Goal: Information Seeking & Learning: Understand process/instructions

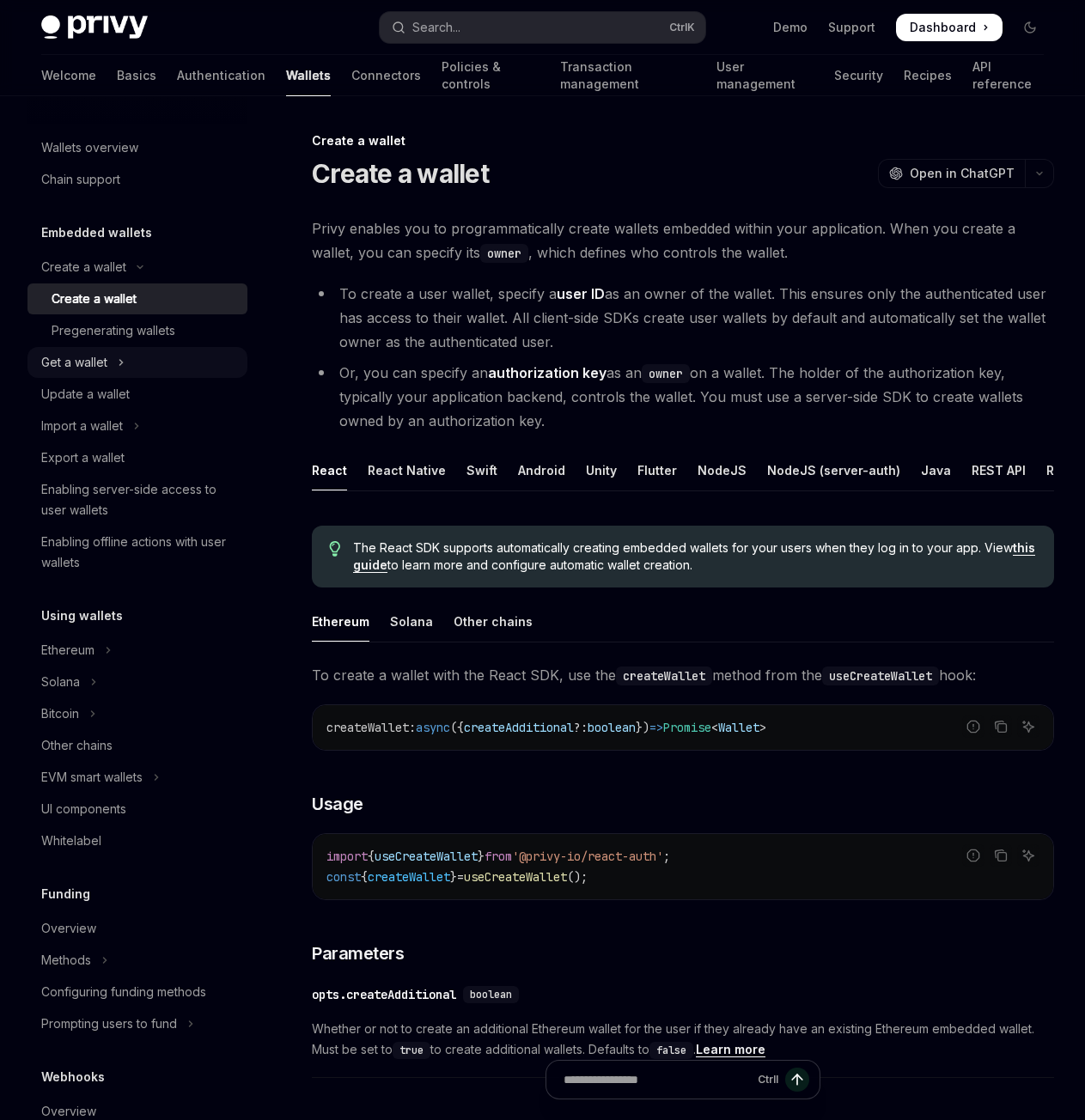
click at [132, 366] on button "Get a wallet" at bounding box center [138, 362] width 220 height 31
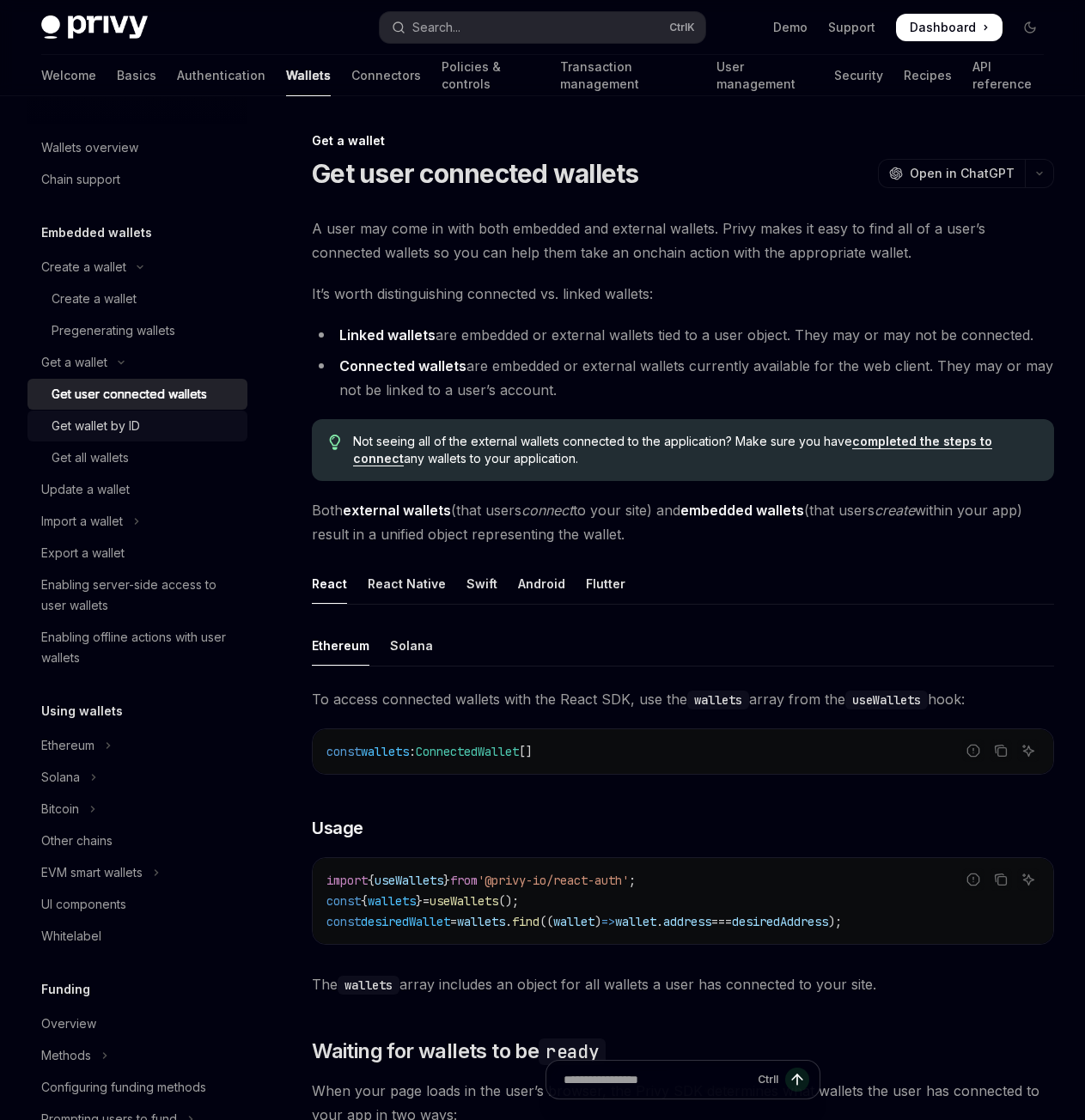
click at [127, 430] on div "Get wallet by ID" at bounding box center [95, 426] width 88 height 20
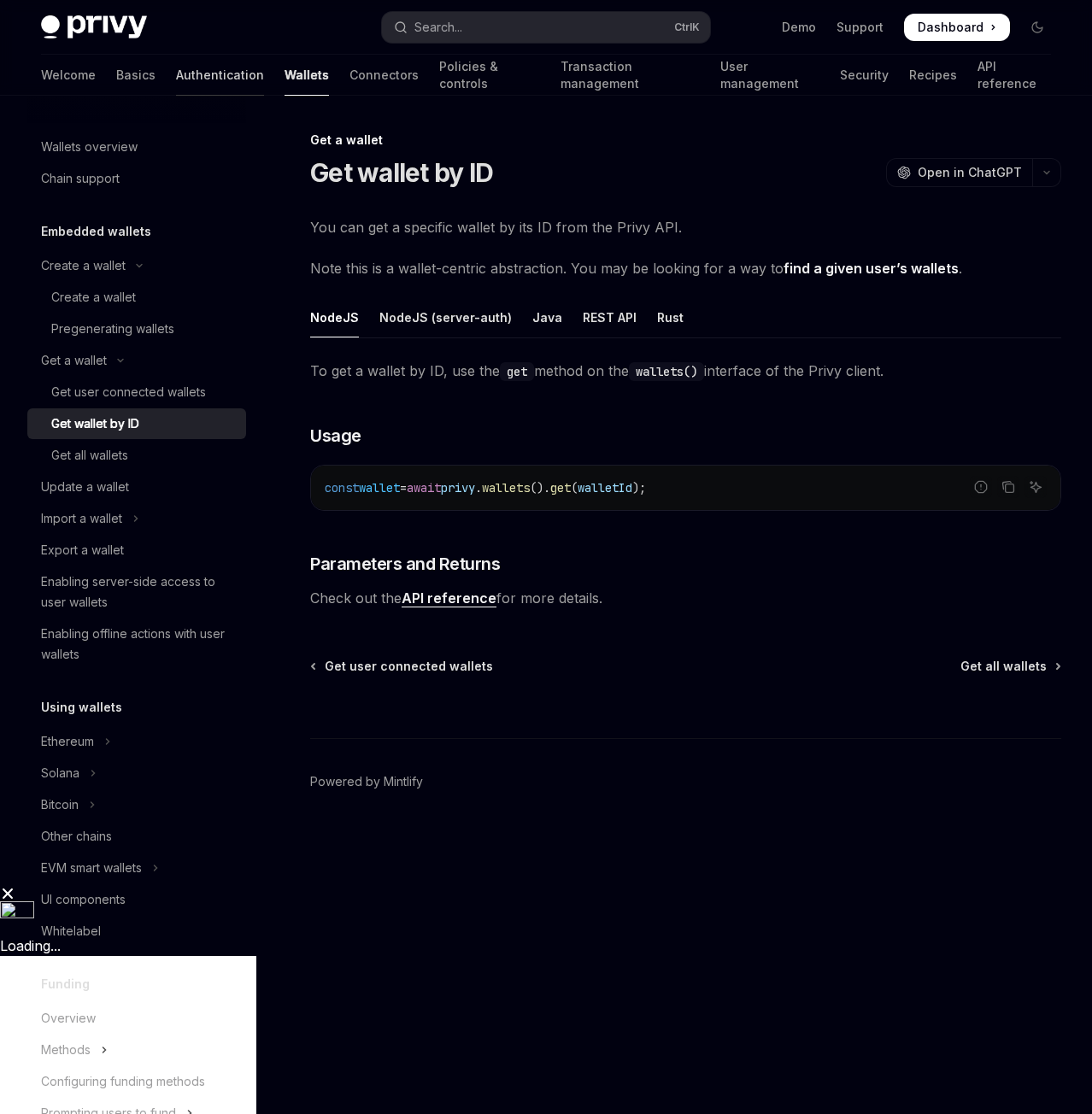
click at [180, 68] on link "Authentication" at bounding box center [219, 75] width 88 height 41
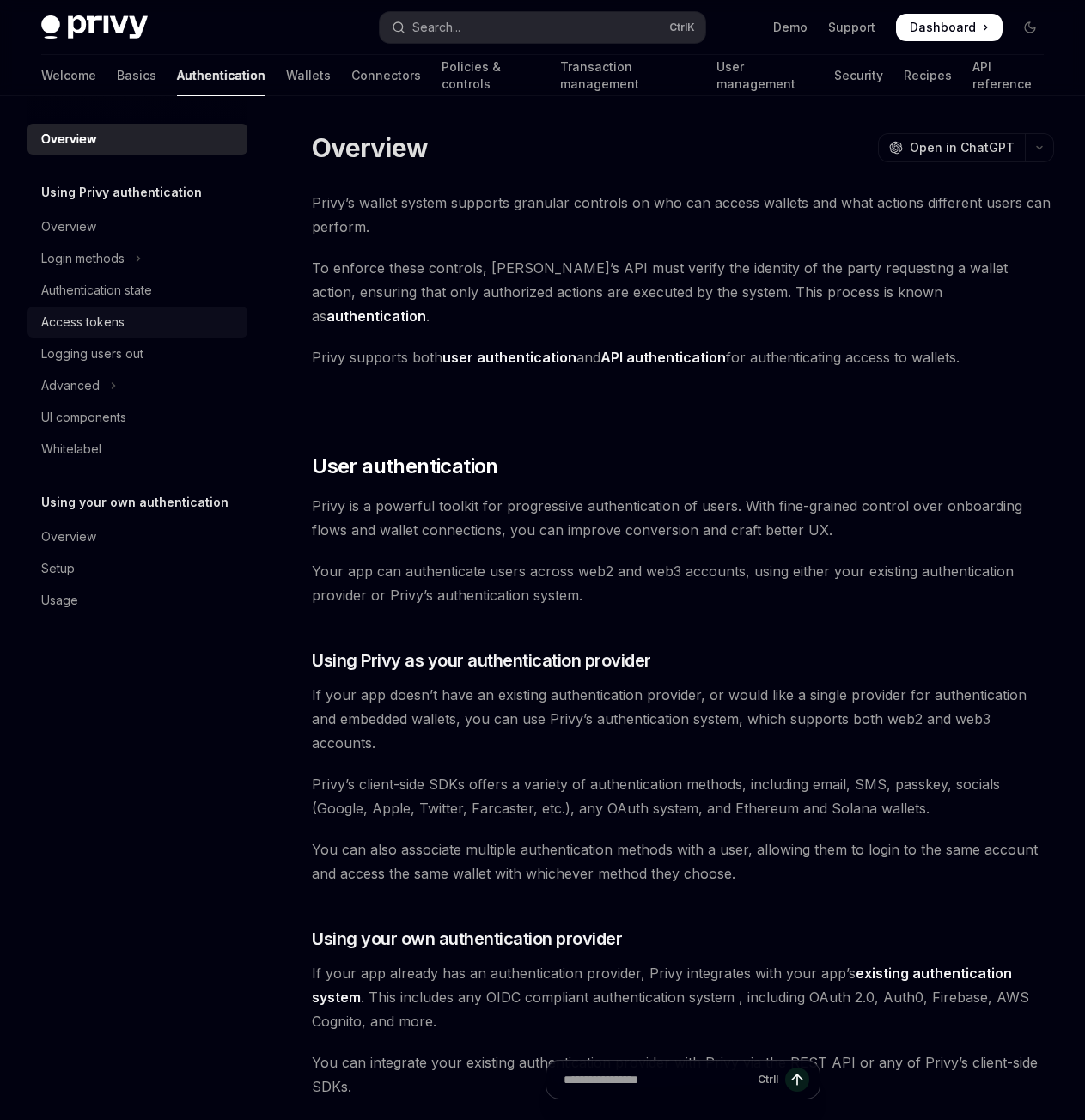
click at [161, 313] on div "Access tokens" at bounding box center [139, 322] width 195 height 20
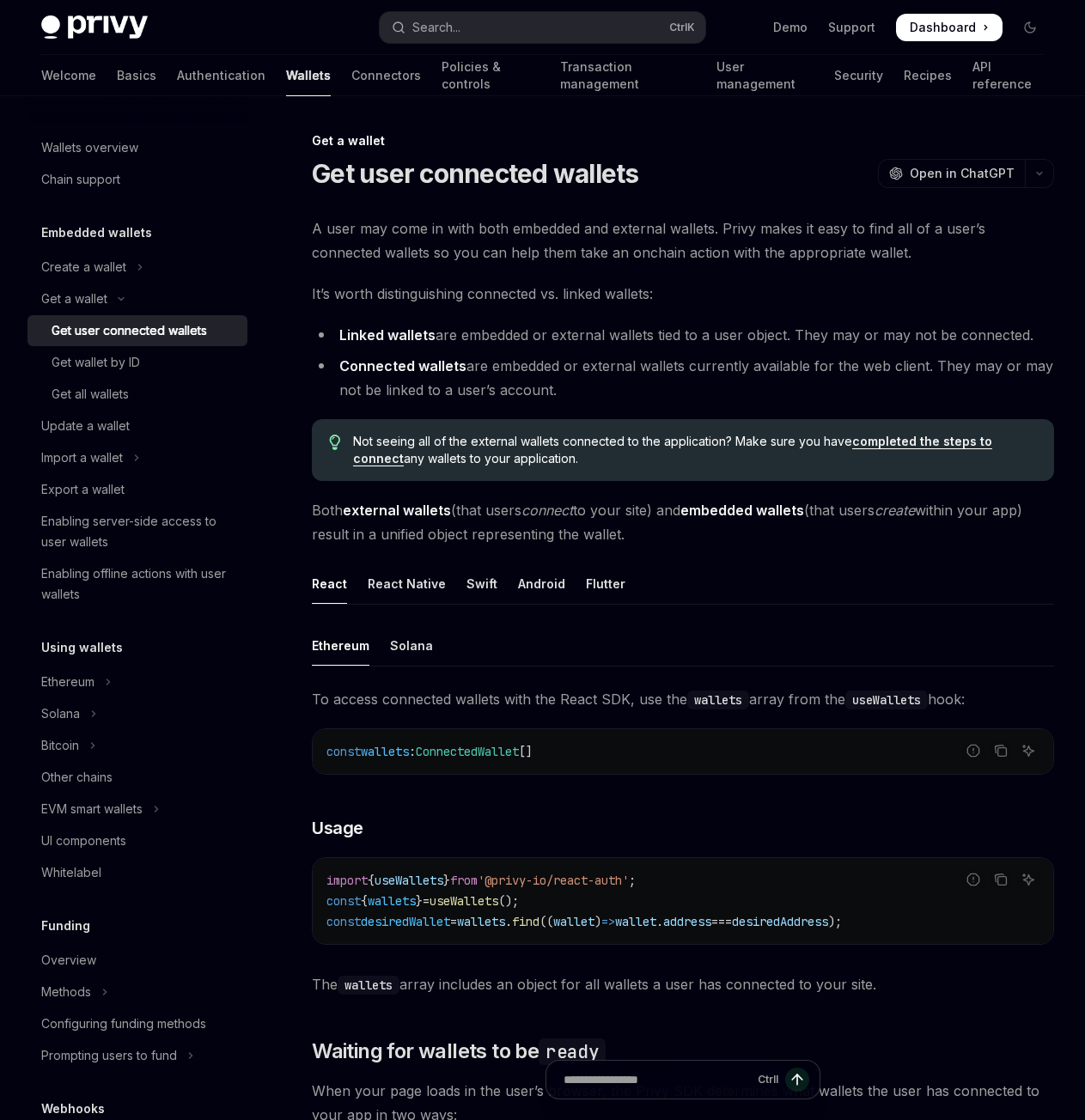
type textarea "*"
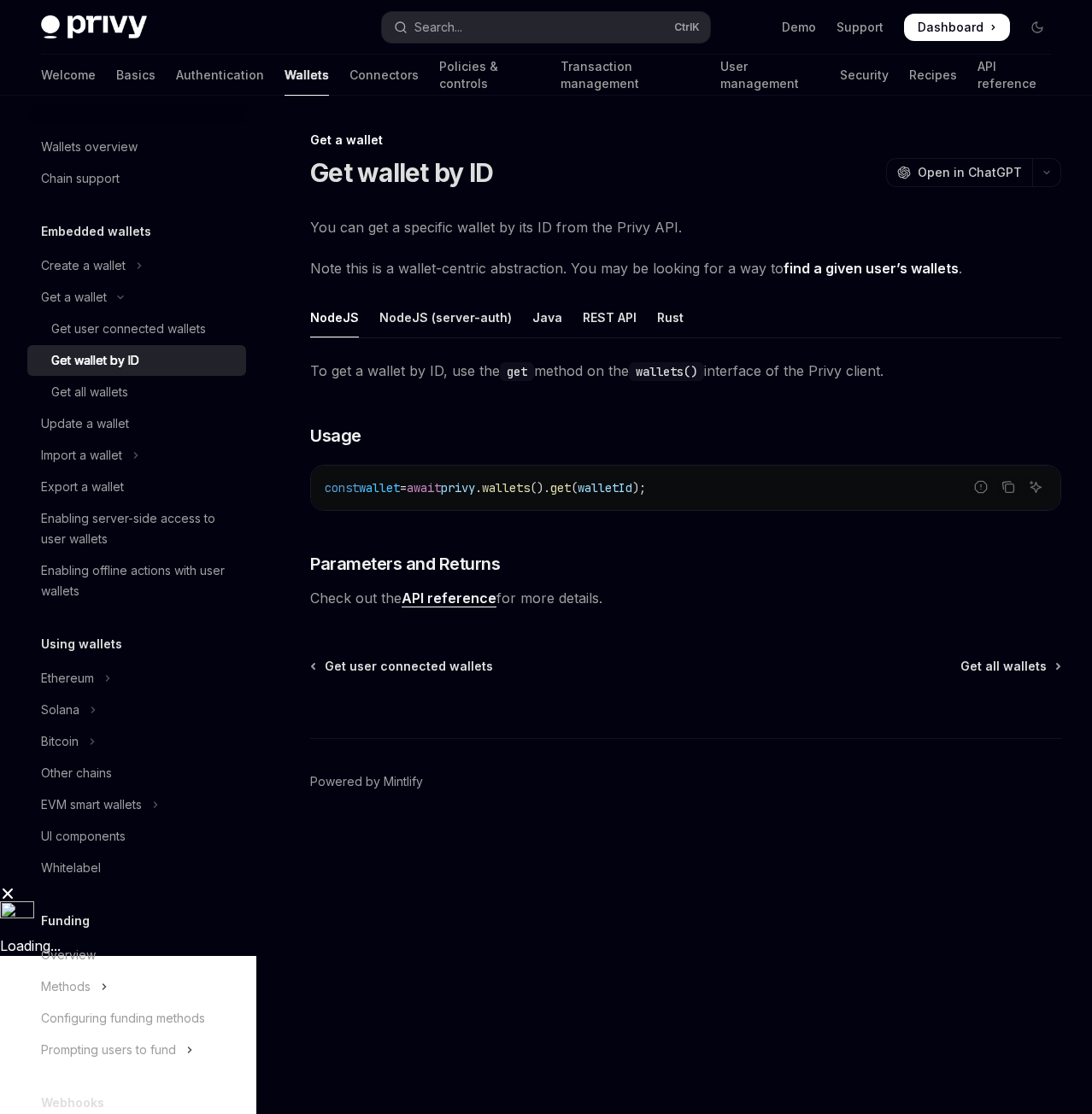
click at [475, 492] on span "privy" at bounding box center [457, 488] width 34 height 16
click at [571, 489] on span "get" at bounding box center [561, 488] width 20 height 16
drag, startPoint x: 601, startPoint y: 489, endPoint x: 585, endPoint y: 489, distance: 16.0
click at [585, 489] on span "const wallet = await privy . wallets (). get ( walletId );" at bounding box center [485, 488] width 321 height 16
copy span ". get"
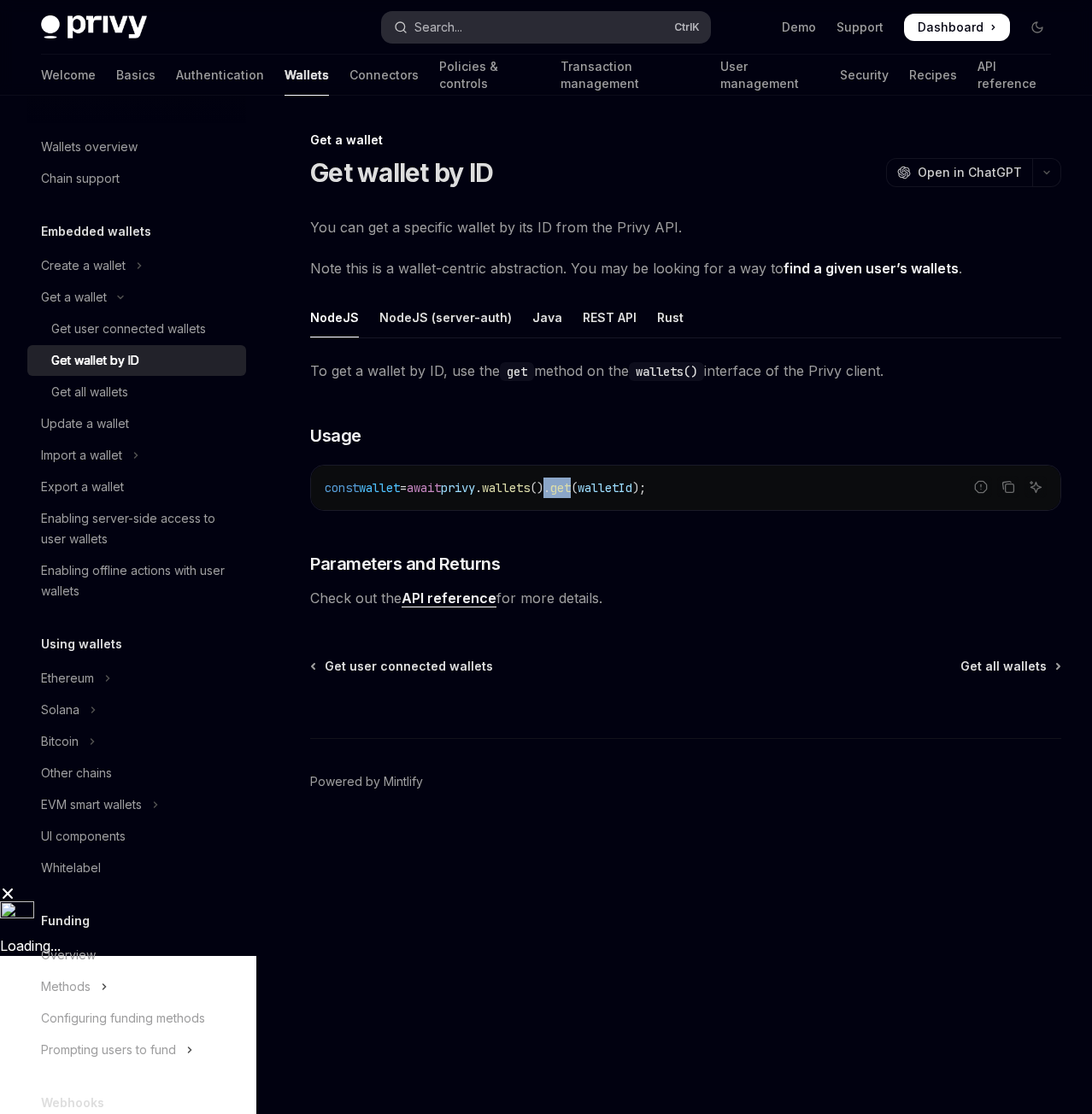
click at [438, 23] on div "Search..." at bounding box center [439, 27] width 48 height 20
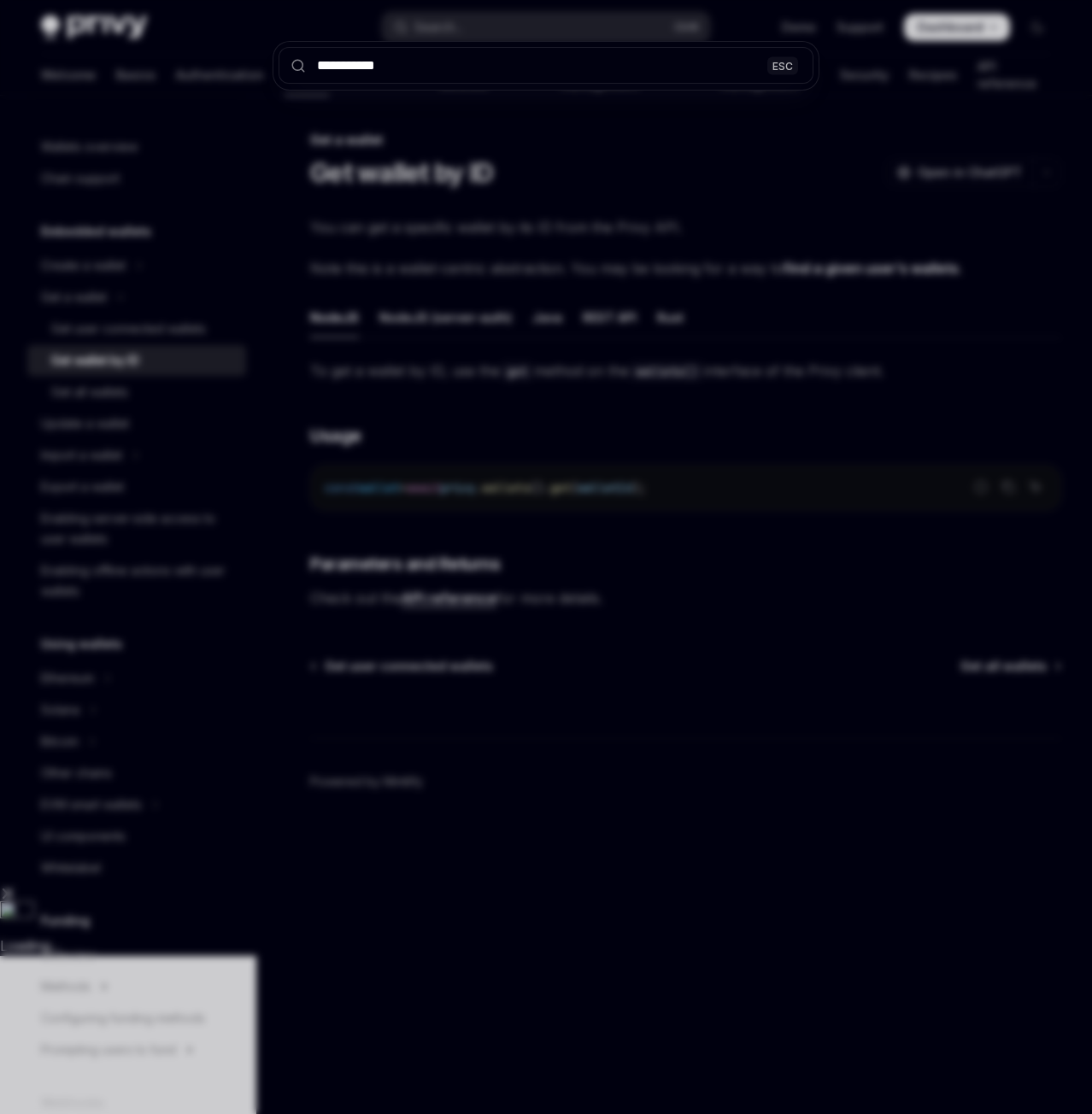
type input "**********"
click at [875, 58] on div "**********" at bounding box center [546, 557] width 1092 height 1114
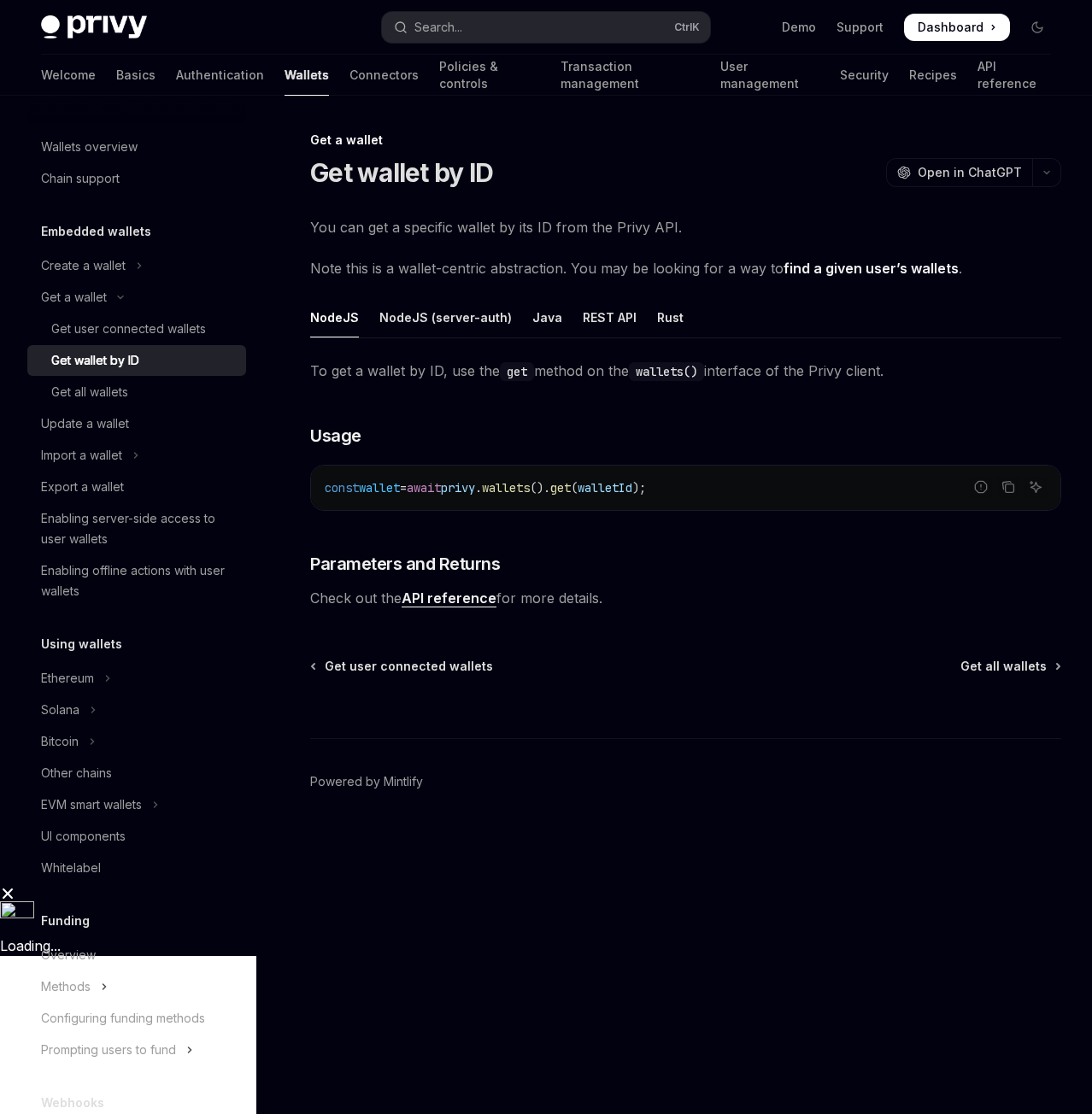
click at [936, 28] on span "Dashboard" at bounding box center [950, 27] width 66 height 17
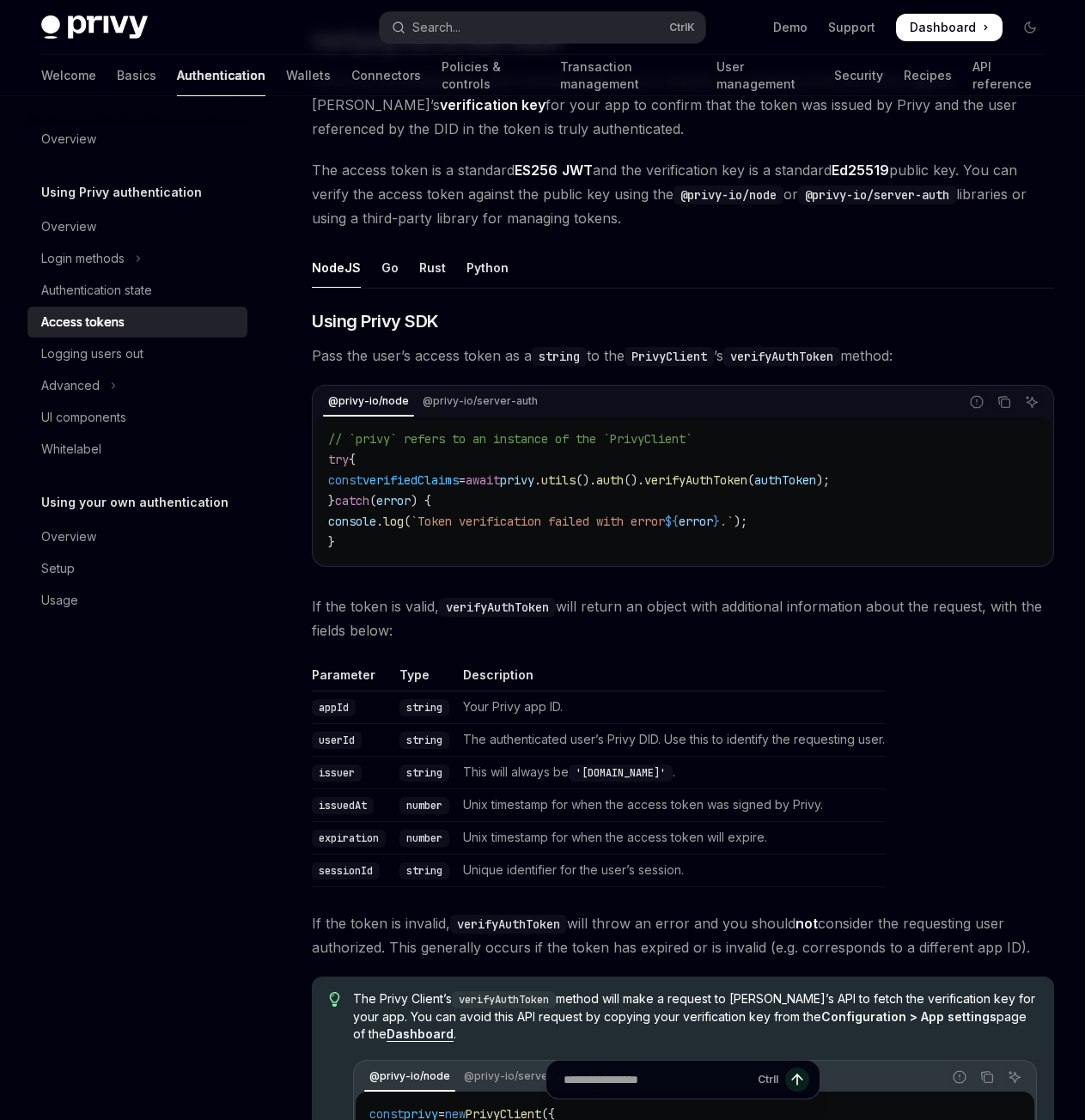
scroll to position [2480, 0]
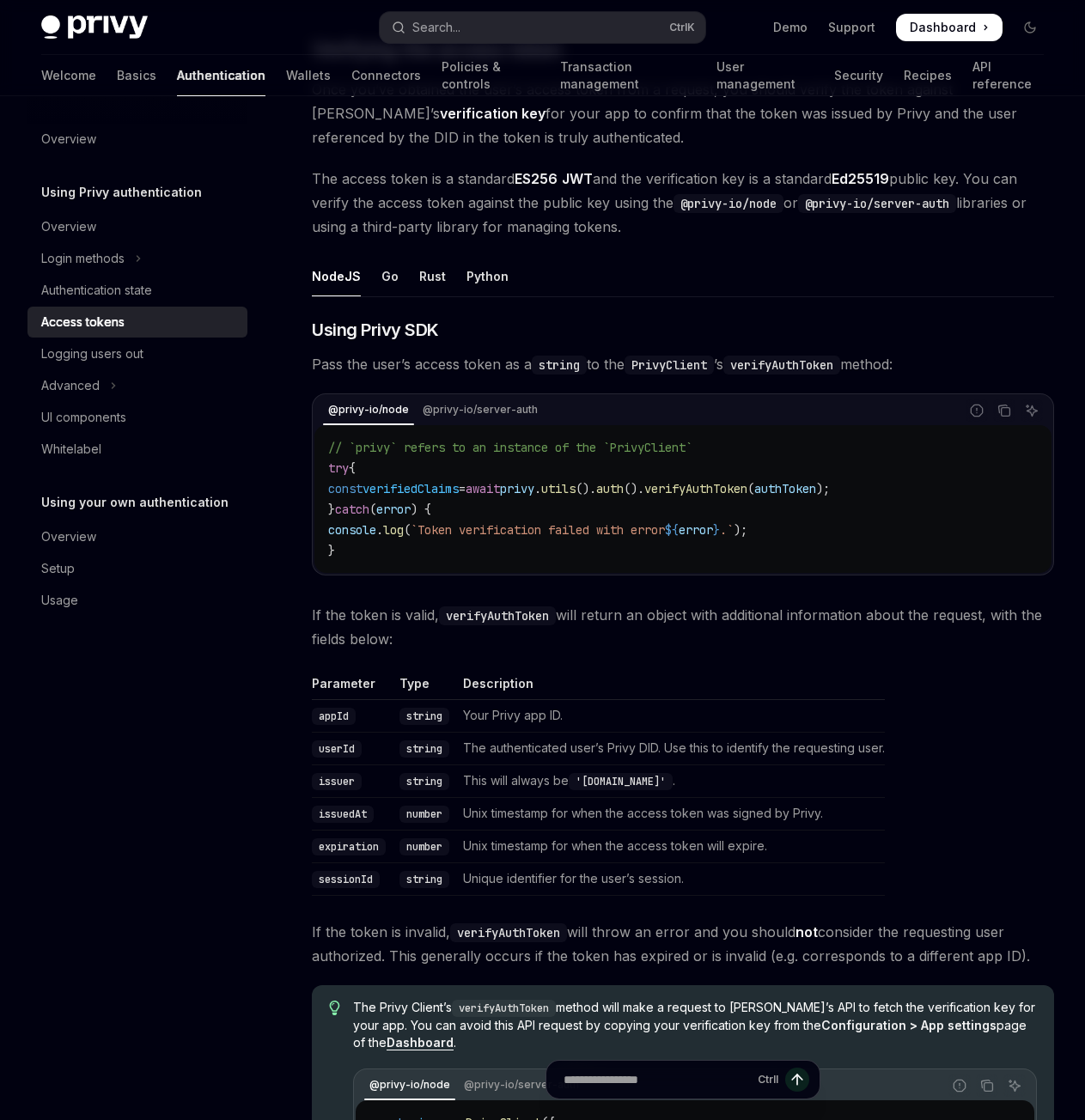
click at [369, 480] on code "// `privy` refers to an instance of the `PrivyClient` try { const verifiedClaim…" at bounding box center [683, 499] width 710 height 124
click at [363, 487] on span "const" at bounding box center [345, 488] width 34 height 16
drag, startPoint x: 364, startPoint y: 487, endPoint x: 893, endPoint y: 486, distance: 529.0
click at [830, 486] on span "const verifiedClaims = await privy . utils (). auth (). verifyAuthToken ( authT…" at bounding box center [579, 488] width 502 height 16
copy span "const verifiedClaims = await privy . utils (). auth (). verifyAuthToken ( authT…"
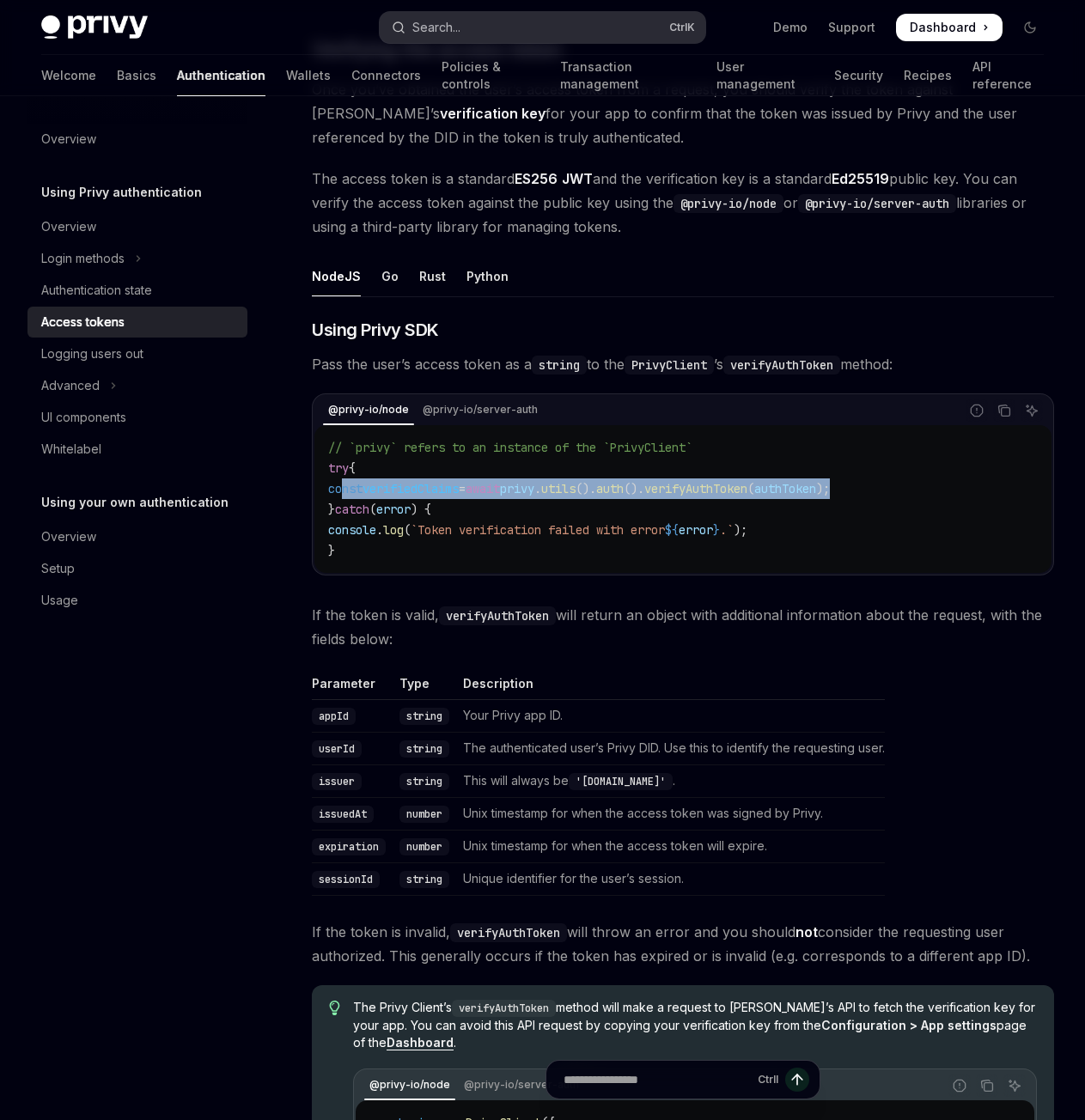
click at [610, 33] on button "Search... Ctrl K" at bounding box center [542, 27] width 325 height 31
type textarea "*"
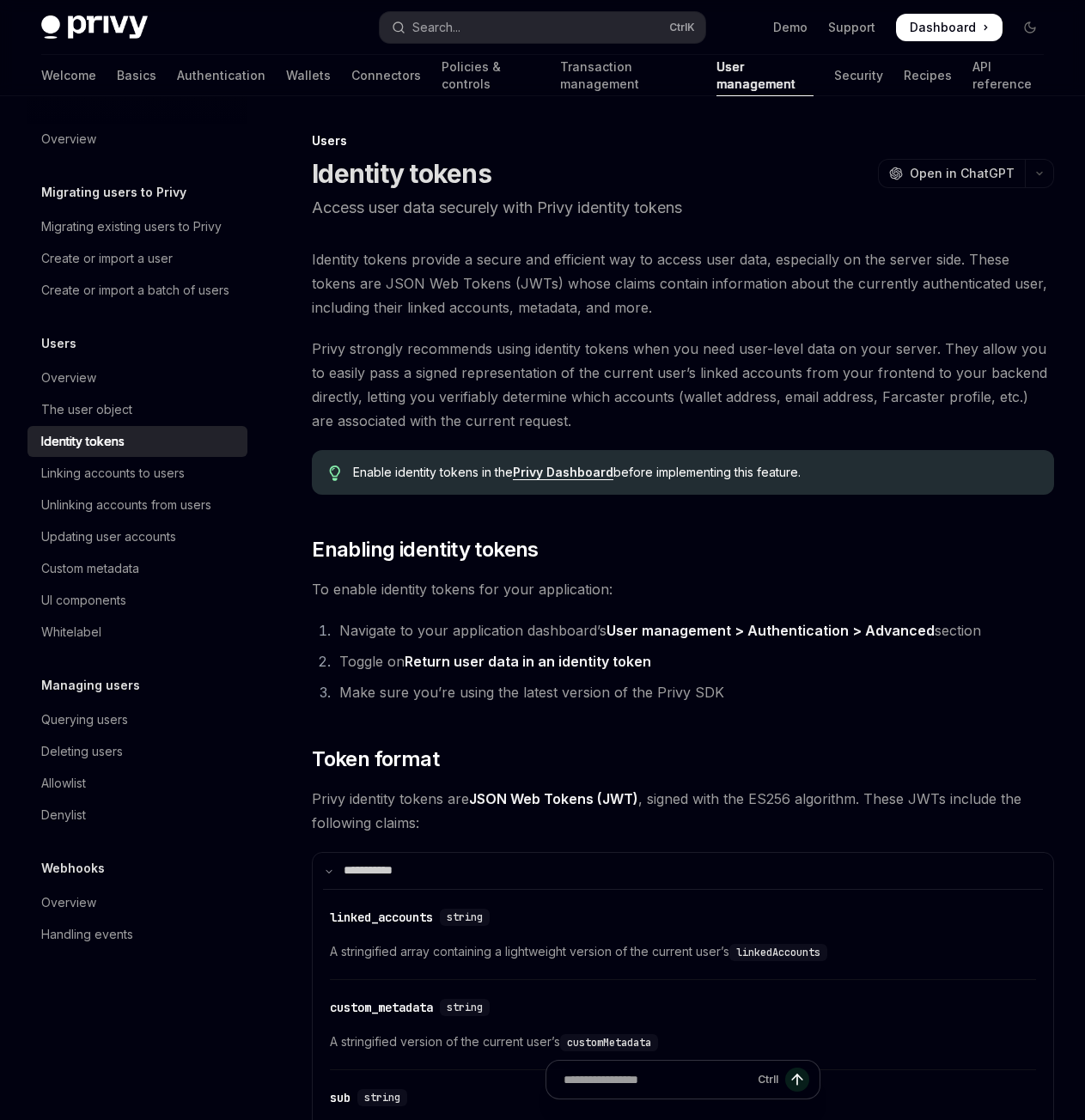
click at [888, 635] on link "User management > Authentication > Advanced" at bounding box center [770, 630] width 328 height 18
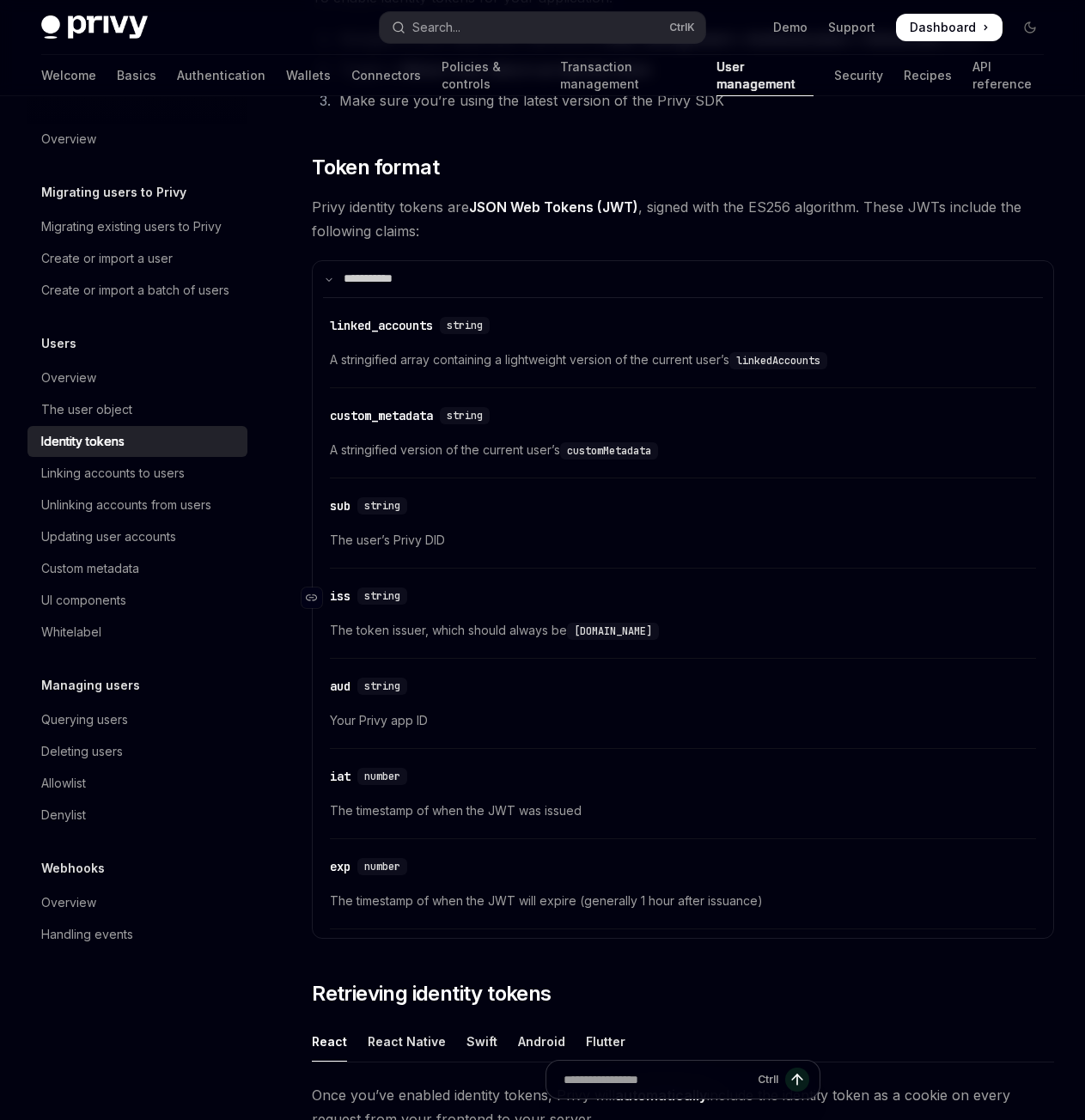
scroll to position [597, 0]
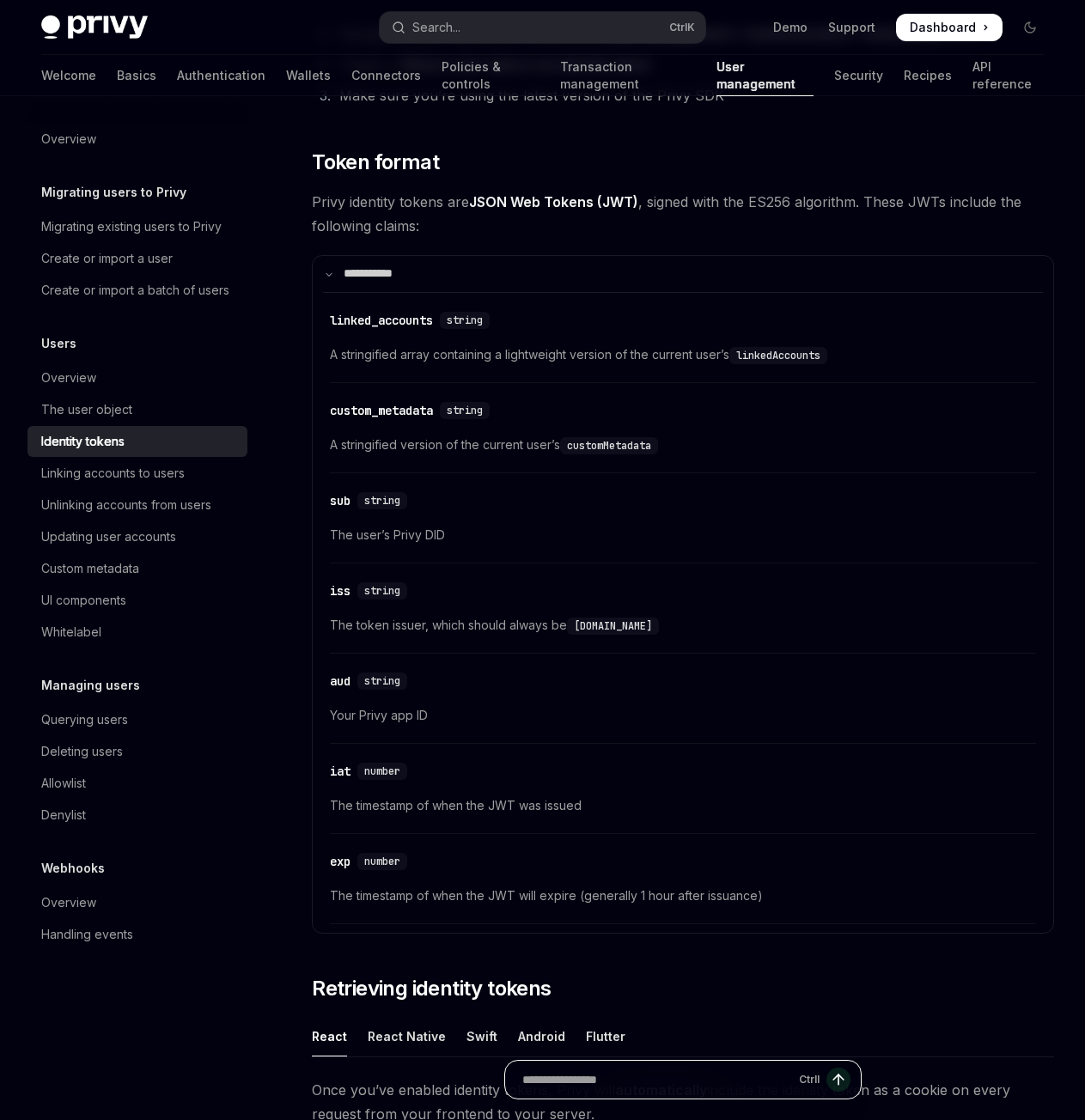
click at [631, 1088] on input "Ask a question..." at bounding box center [657, 1079] width 270 height 38
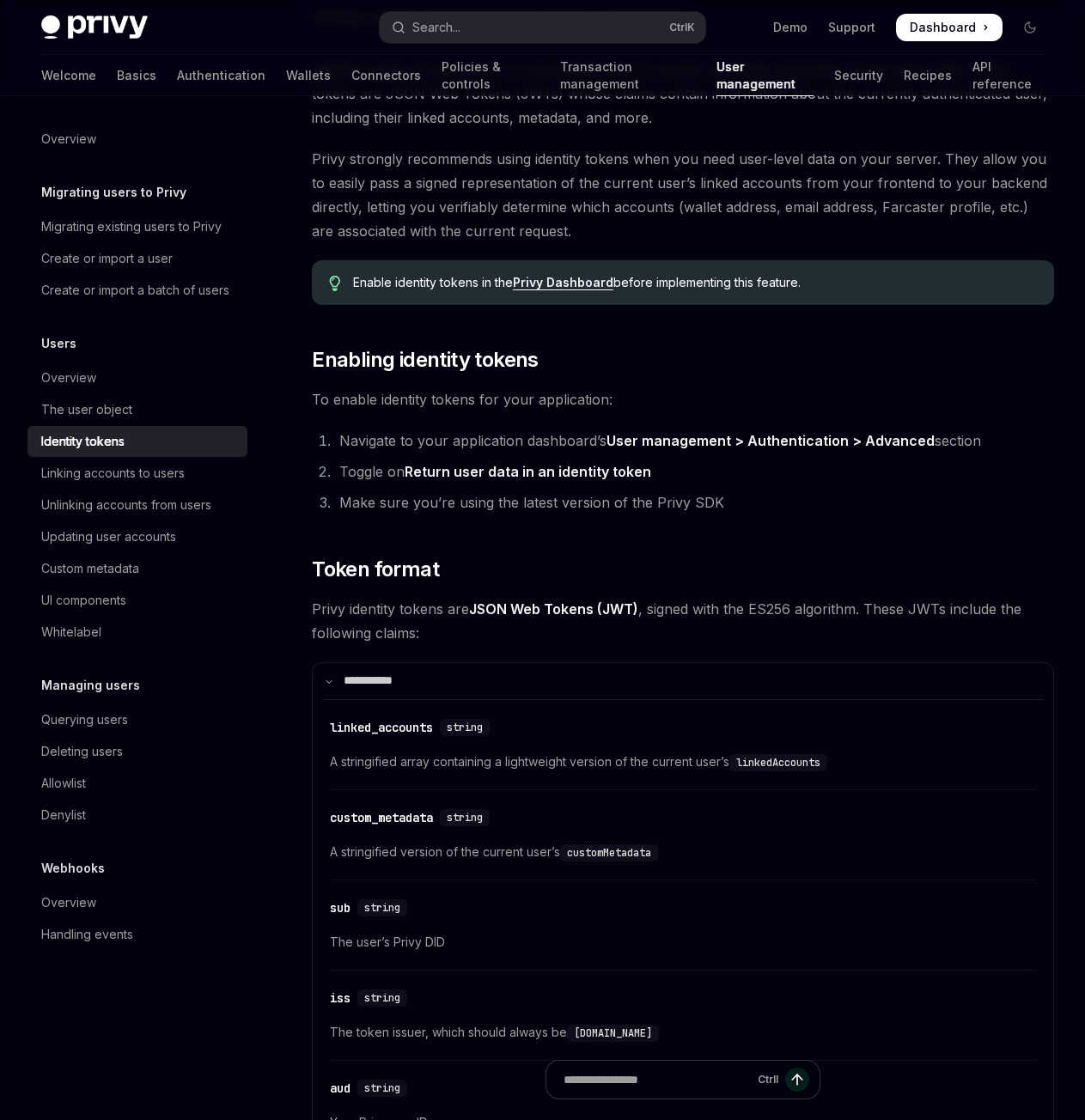
scroll to position [0, 0]
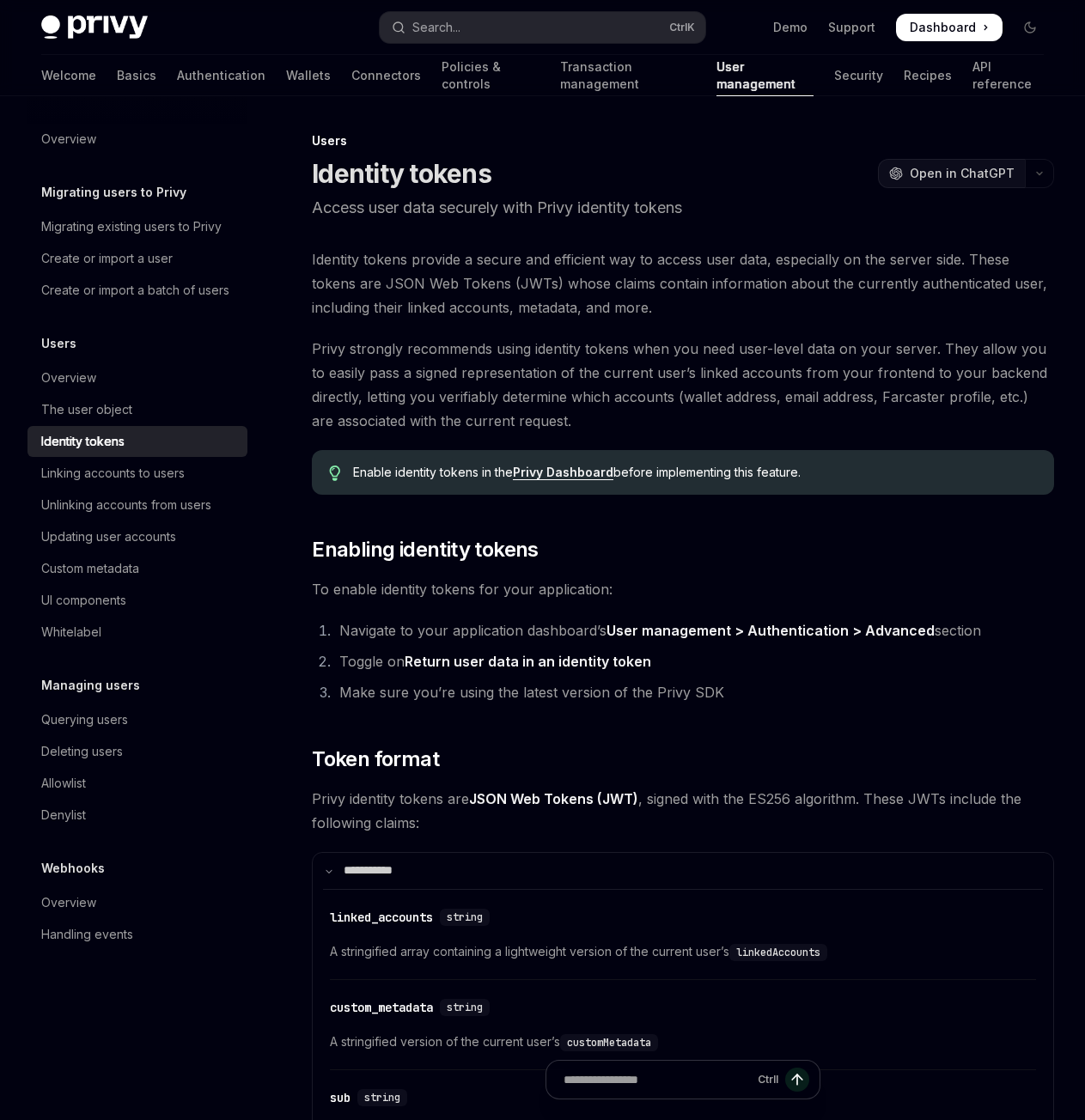
click at [946, 182] on button "OpenAI Open in ChatGPT" at bounding box center [952, 173] width 147 height 29
